Goal: Task Accomplishment & Management: Use online tool/utility

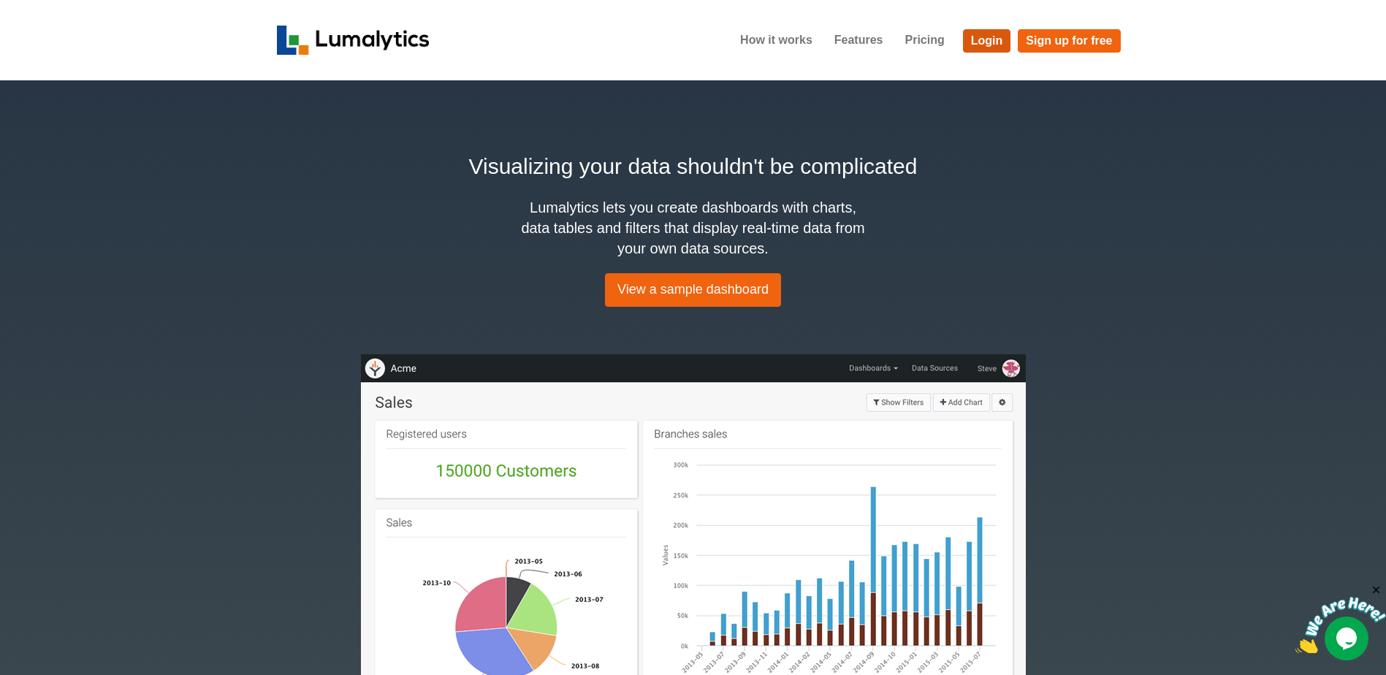
click at [678, 46] on link "Login" at bounding box center [987, 40] width 48 height 23
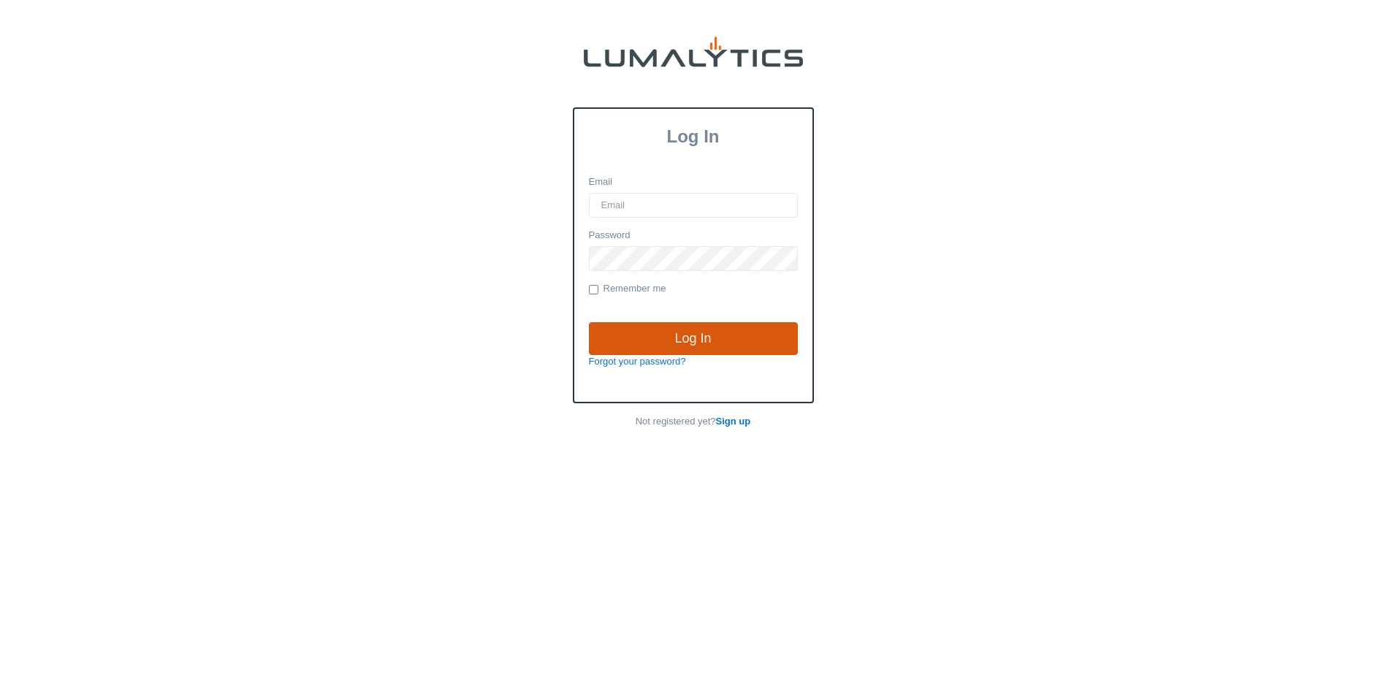
type input "[EMAIL_ADDRESS][DOMAIN_NAME]"
click at [684, 346] on input "Log In" at bounding box center [693, 339] width 209 height 34
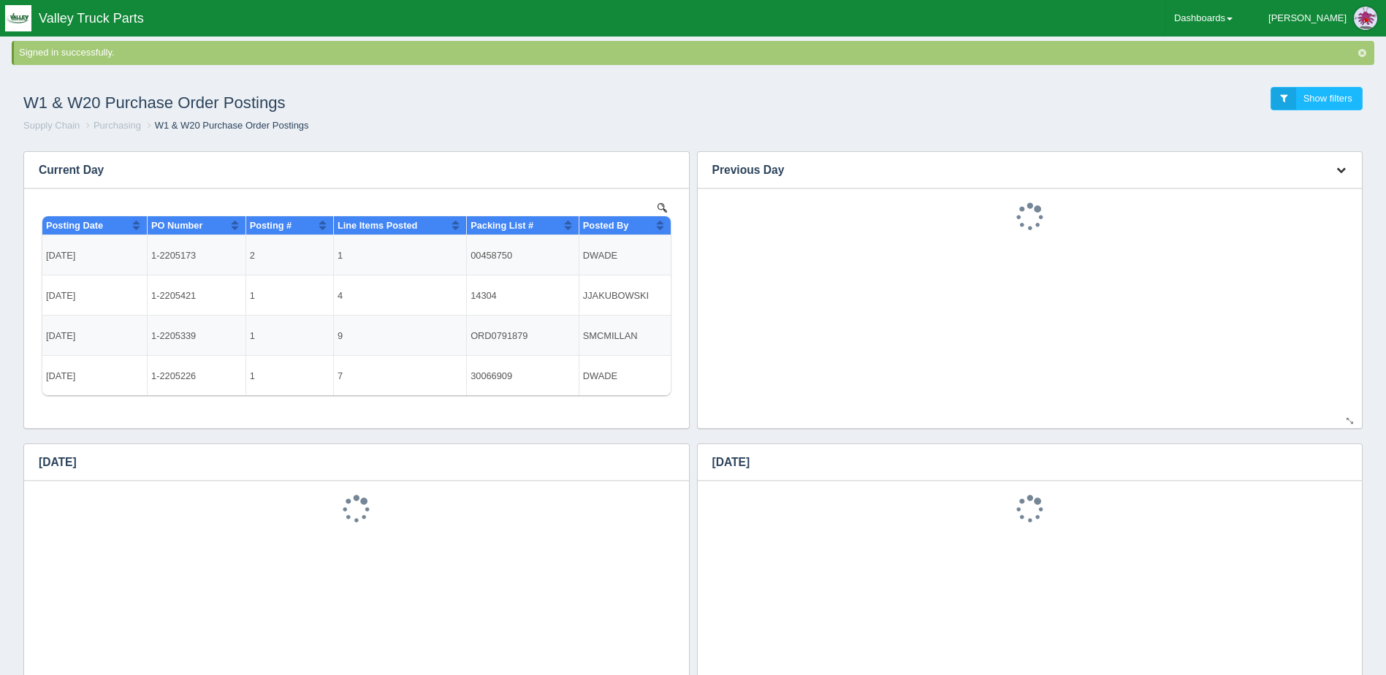
click at [1343, 164] on button "button" at bounding box center [1341, 170] width 20 height 23
click at [1305, 188] on link "Download CSV" at bounding box center [1292, 191] width 117 height 21
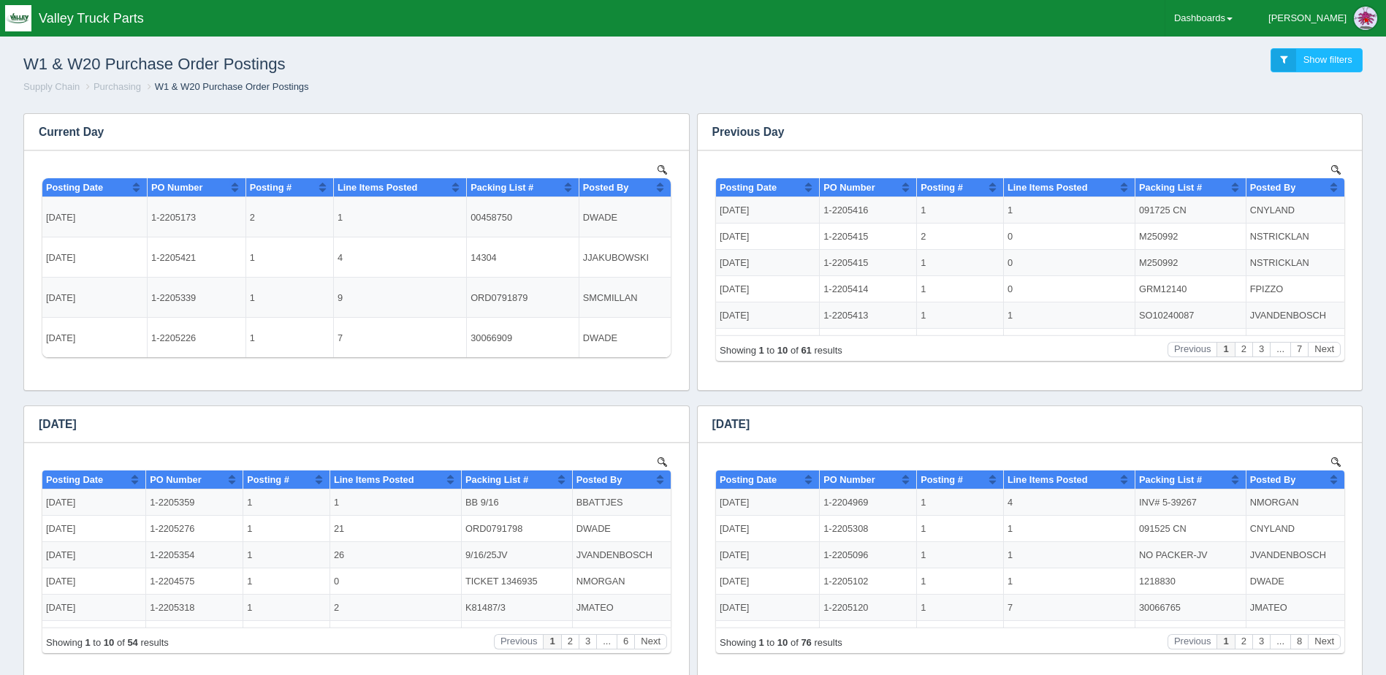
click at [940, 86] on ol "Supply Chain Purchasing W1 & W20 Purchase Order Postings" at bounding box center [693, 87] width 1362 height 14
